Goal: Check status: Check status

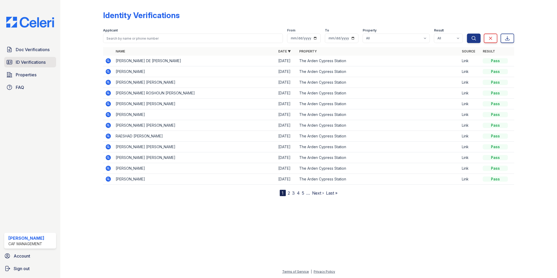
click at [26, 58] on link "ID Verifications" at bounding box center [30, 62] width 52 height 10
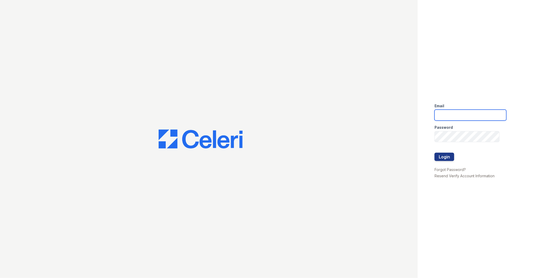
type input "Arden1@cafmanagement.com"
click at [440, 157] on button "Login" at bounding box center [444, 157] width 20 height 8
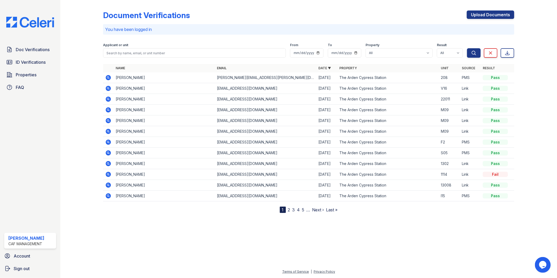
click at [69, 76] on div at bounding box center [86, 107] width 34 height 211
click at [12, 61] on icon at bounding box center [9, 62] width 6 height 6
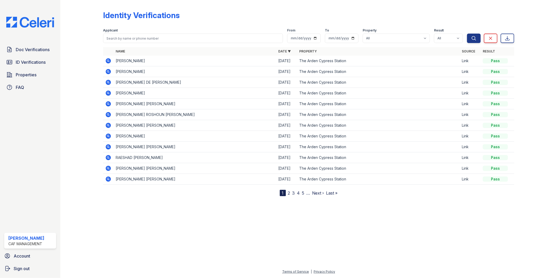
click at [200, 14] on div "Identity Verifications" at bounding box center [308, 17] width 411 height 14
click at [24, 62] on span "ID Verifications" at bounding box center [31, 62] width 30 height 6
click at [179, 21] on div "Identity Verifications" at bounding box center [308, 17] width 411 height 14
click at [109, 62] on icon at bounding box center [108, 60] width 5 height 5
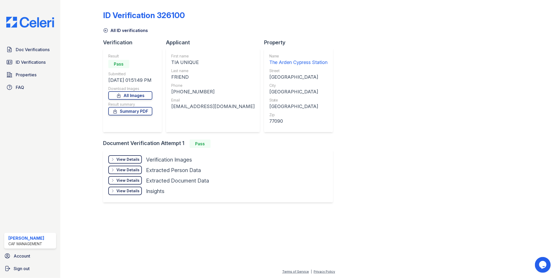
click at [139, 161] on div "View Details Details" at bounding box center [125, 159] width 34 height 8
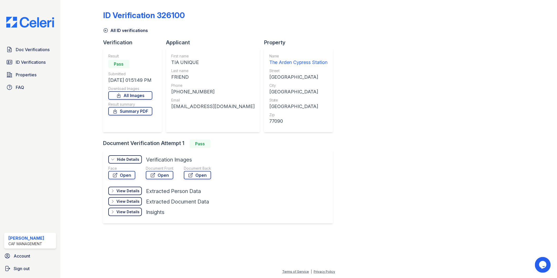
click at [180, 187] on div "View Details Details Hide Details Details Extracted Person Data" at bounding box center [164, 192] width 113 height 10
click at [192, 171] on link "Open" at bounding box center [197, 175] width 27 height 8
click at [151, 171] on link "Open" at bounding box center [160, 175] width 28 height 8
click at [375, 93] on div "ID Verification 326100 All ID verifications Verification Result Pass Submitted …" at bounding box center [308, 116] width 411 height 229
